Goal: Book appointment/travel/reservation

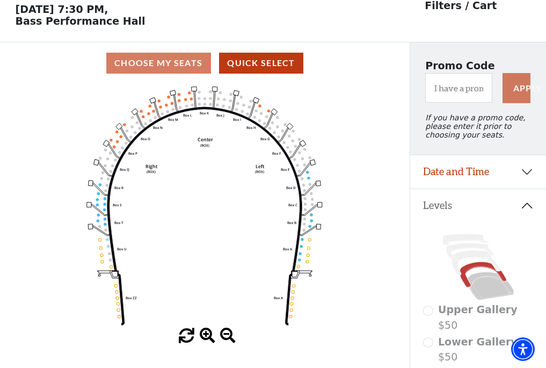
scroll to position [50, 0]
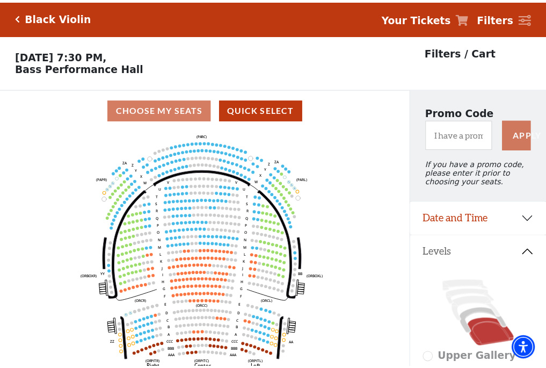
scroll to position [50, 0]
